Goal: Find specific page/section: Find specific page/section

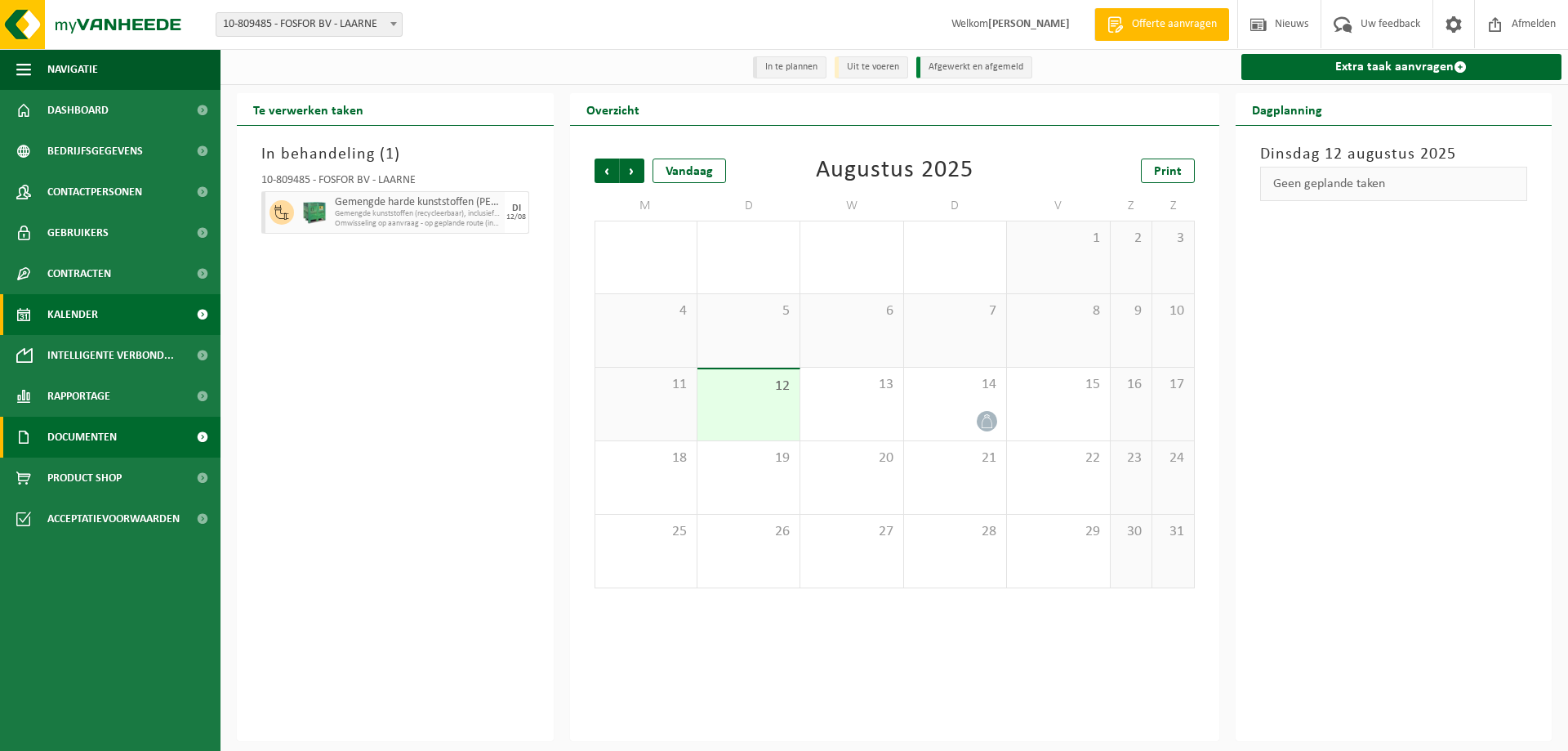
click at [52, 447] on span "Documenten" at bounding box center [82, 437] width 69 height 41
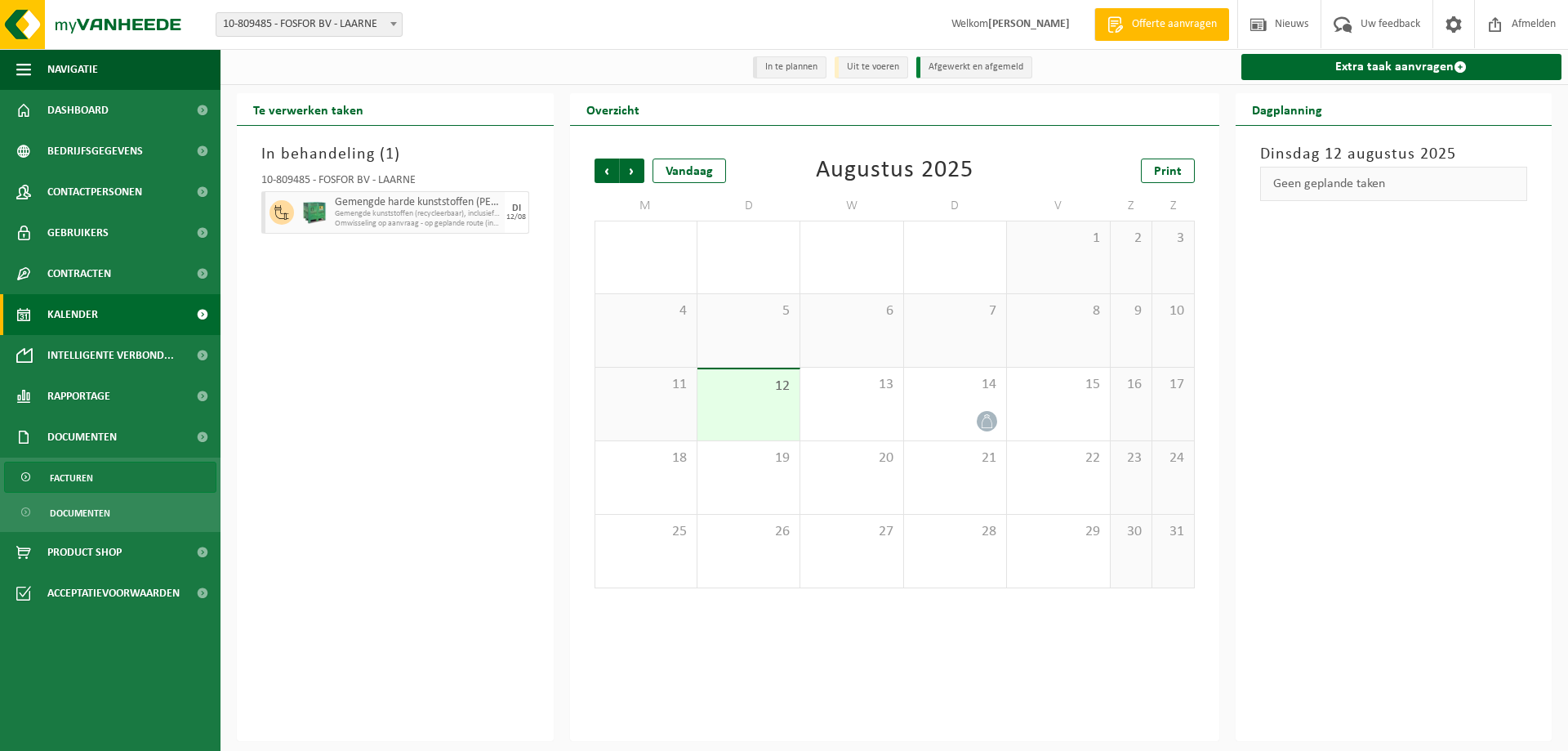
click at [56, 486] on span "Facturen" at bounding box center [71, 478] width 43 height 31
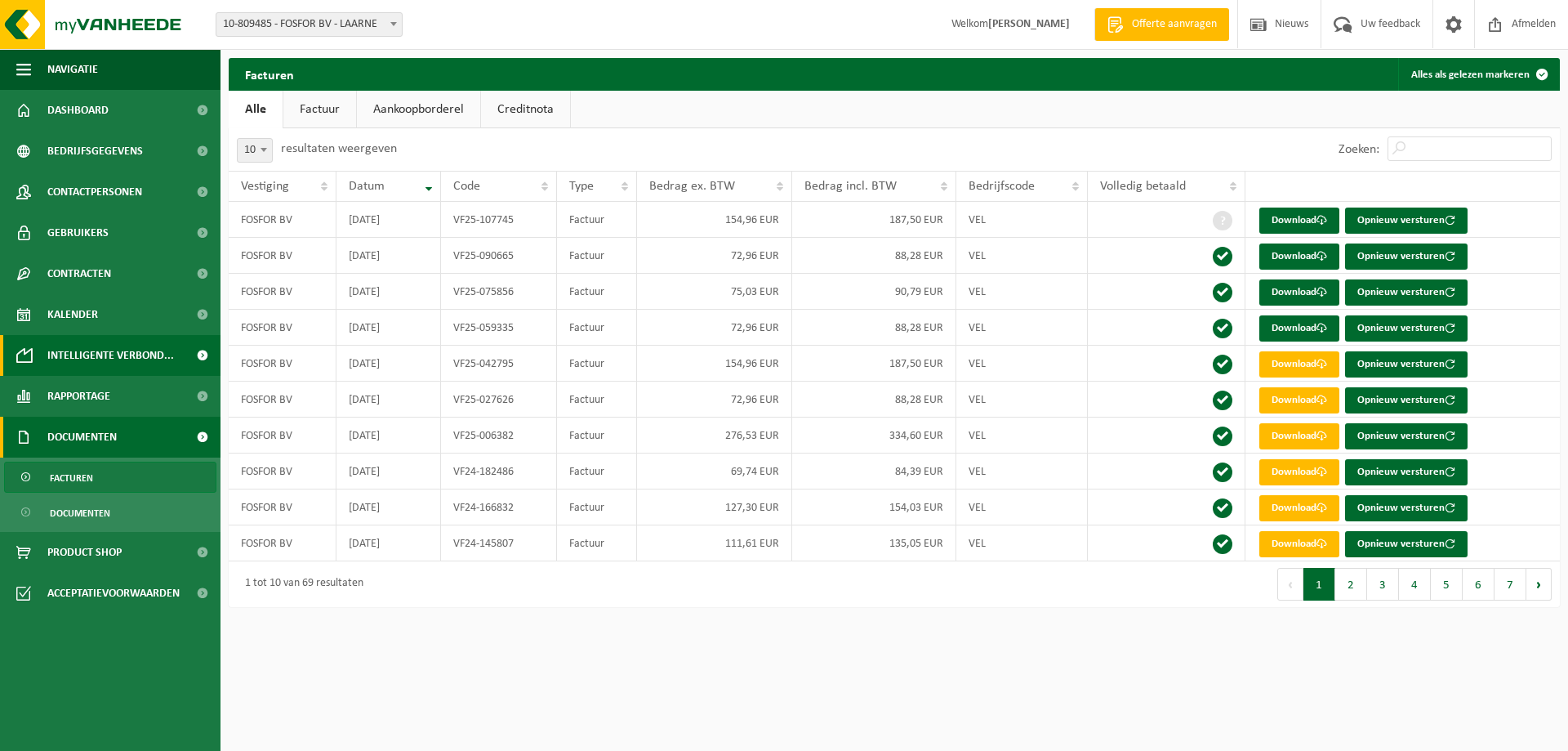
click at [102, 337] on span "Intelligente verbond..." at bounding box center [110, 355] width 126 height 41
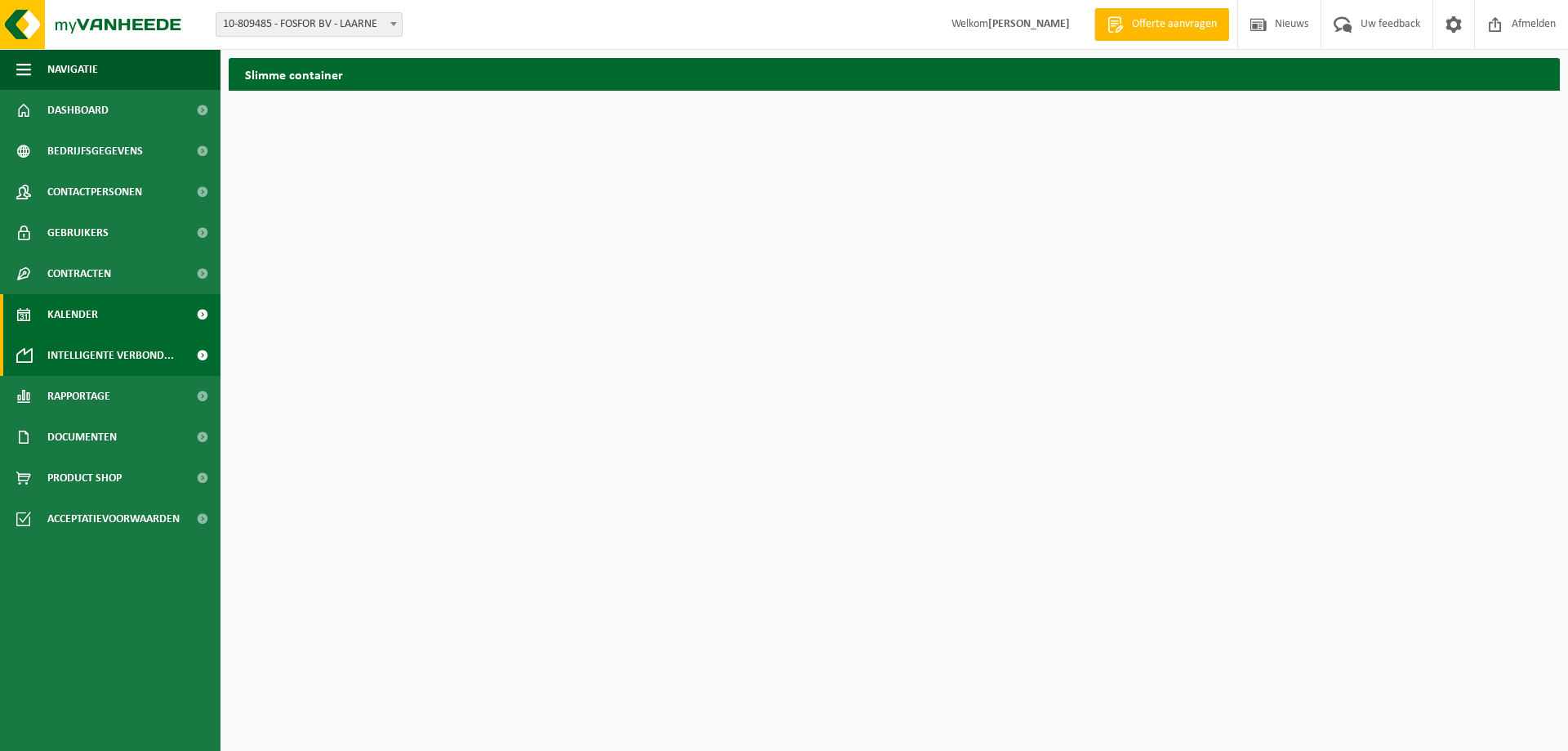
click at [99, 323] on link "Kalender" at bounding box center [110, 314] width 221 height 41
